Goal: Task Accomplishment & Management: Manage account settings

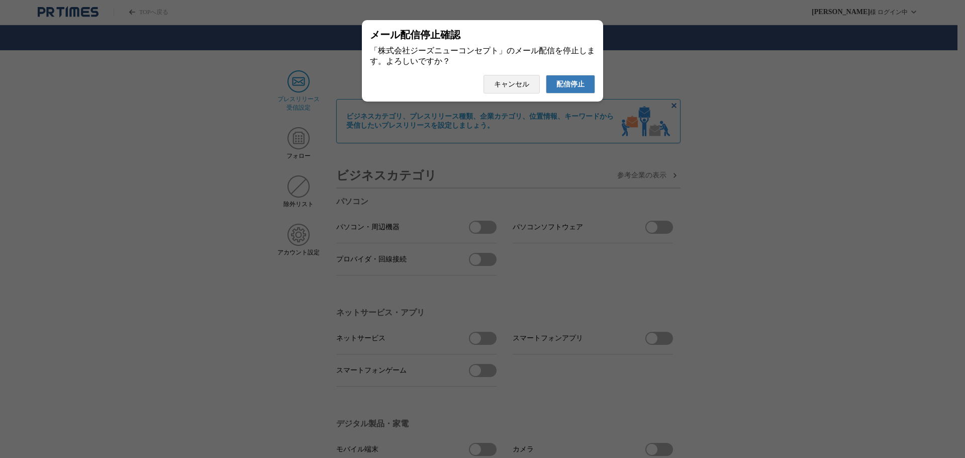
click at [575, 88] on span "配信停止" at bounding box center [571, 84] width 28 height 9
